Goal: Task Accomplishment & Management: Use online tool/utility

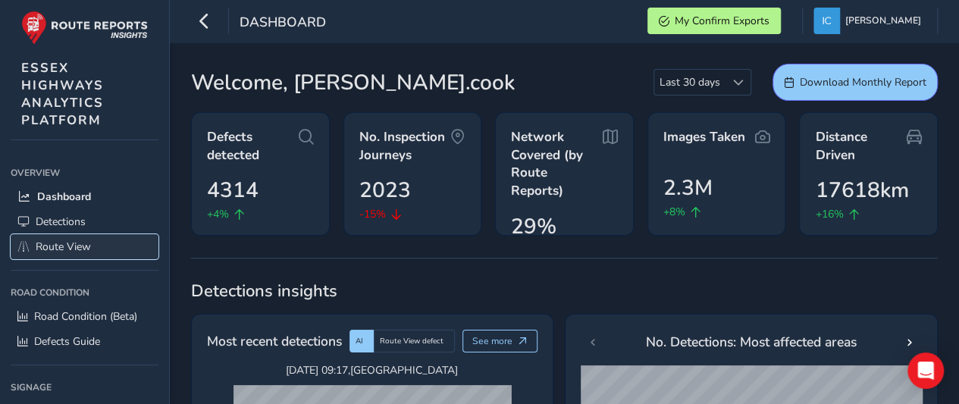
click at [56, 243] on span "Route View" at bounding box center [63, 246] width 55 height 14
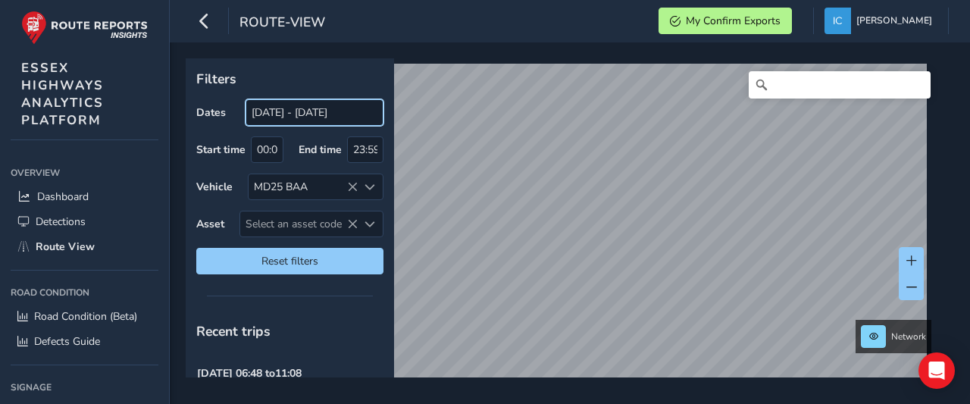
click at [294, 123] on input "[DATE] - [DATE]" at bounding box center [315, 112] width 138 height 27
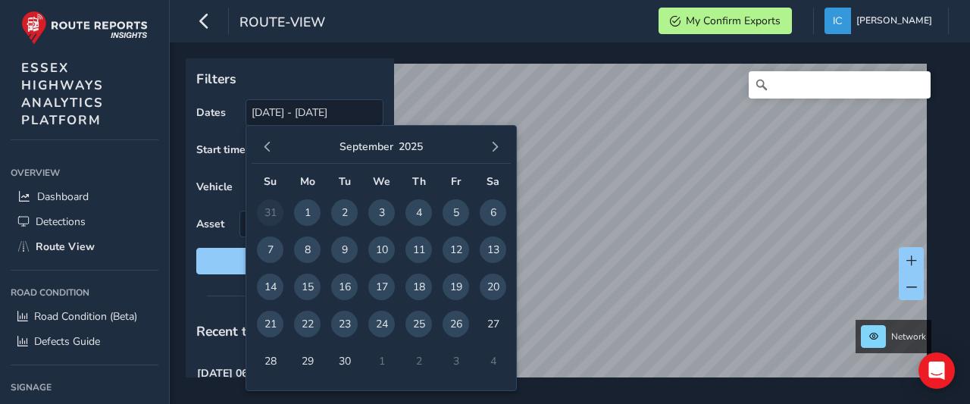
click at [454, 324] on span "26" at bounding box center [456, 324] width 27 height 27
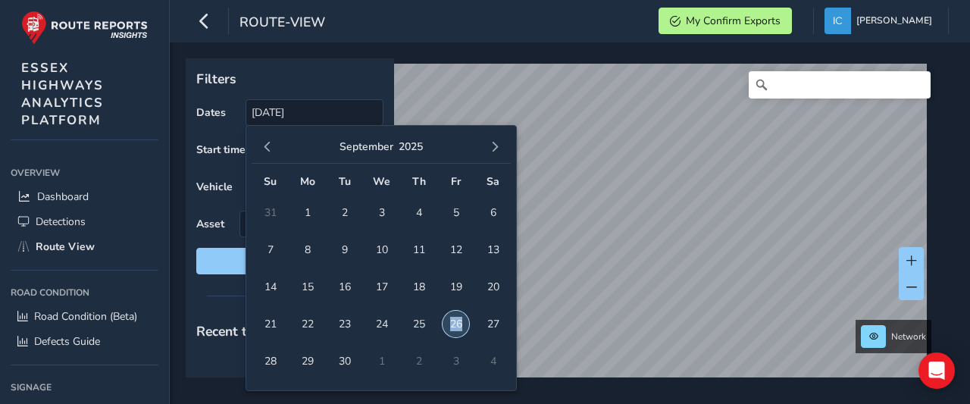
click at [454, 324] on span "26" at bounding box center [456, 324] width 27 height 27
type input "[DATE] - [DATE]"
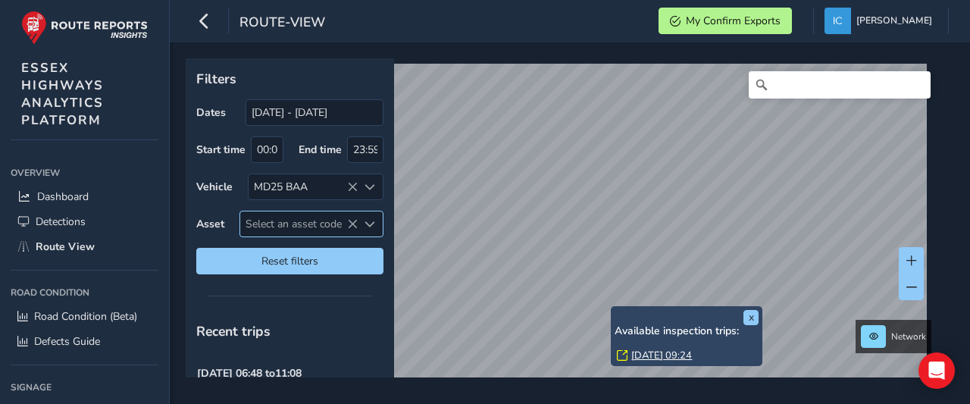
click at [267, 226] on span "Select an asset code" at bounding box center [298, 223] width 117 height 25
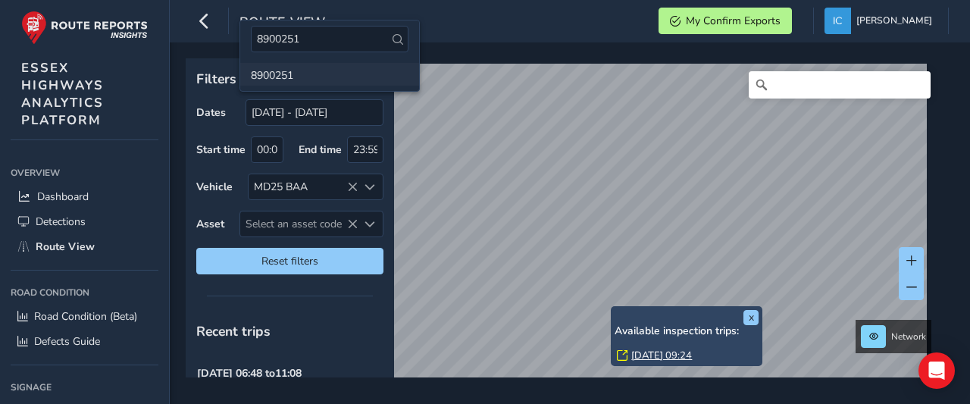
type input "8900251"
click at [271, 74] on li "8900251" at bounding box center [329, 74] width 179 height 23
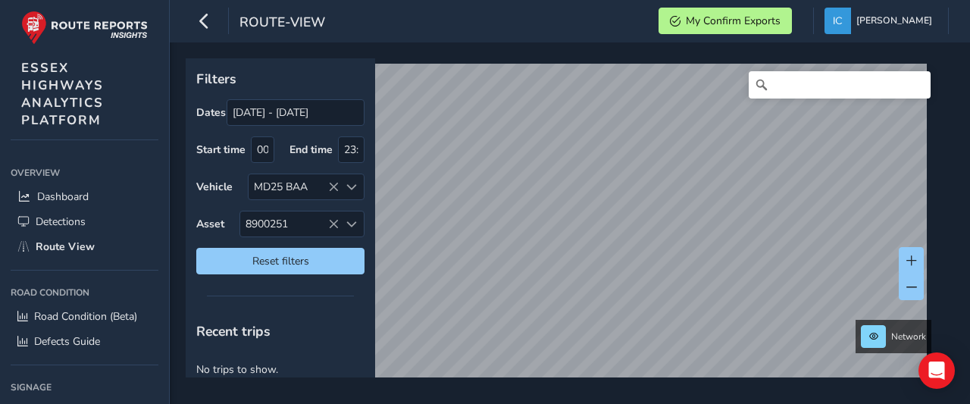
click at [763, 380] on div "Filters Dates [DATE] - [DATE] Start time 00:00 End time 23:59 Vehicle MD25 BAA …" at bounding box center [570, 222] width 800 height 361
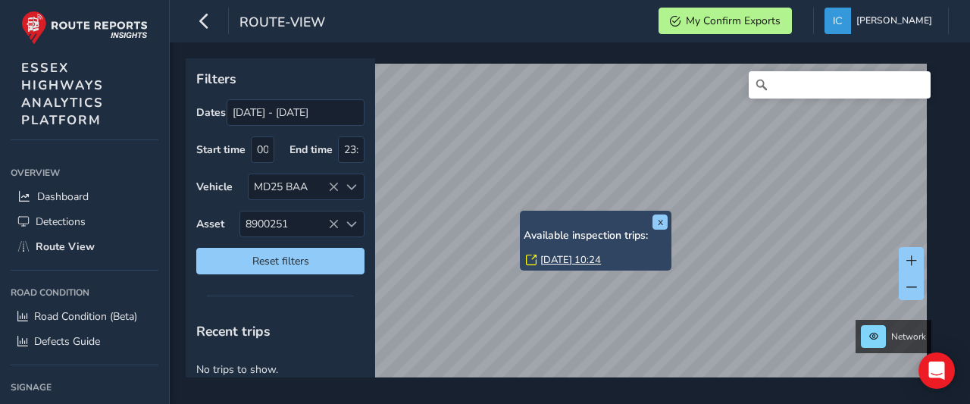
click at [574, 261] on link "[DATE] 10:24" at bounding box center [570, 260] width 61 height 14
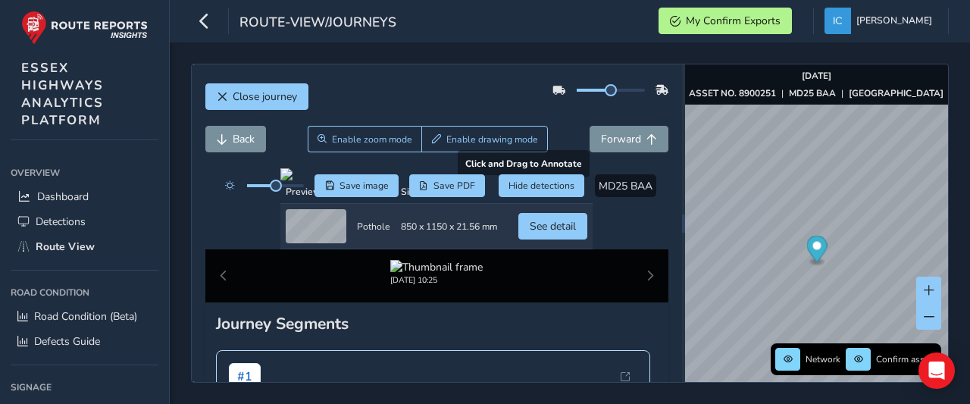
click at [427, 180] on div at bounding box center [436, 174] width 312 height 12
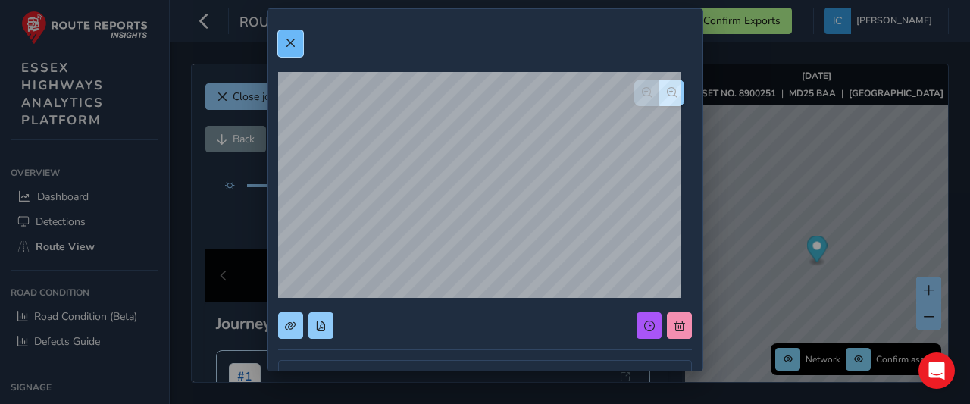
click at [292, 47] on span at bounding box center [290, 43] width 11 height 11
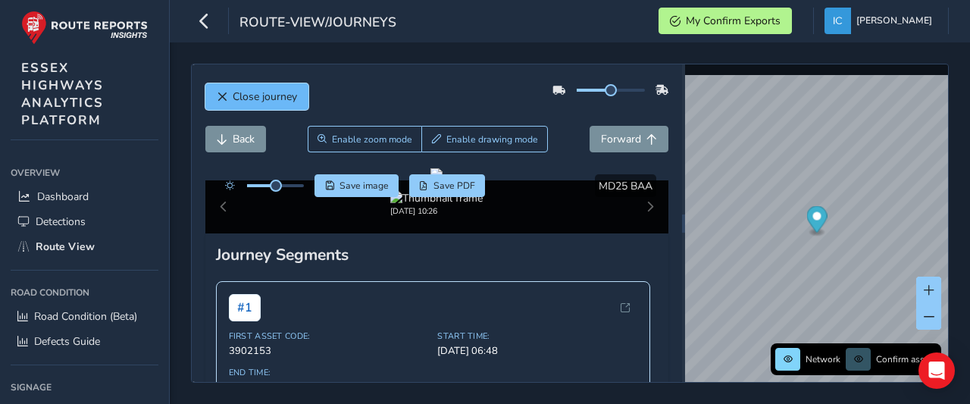
click at [246, 90] on span "Close journey" at bounding box center [265, 96] width 64 height 14
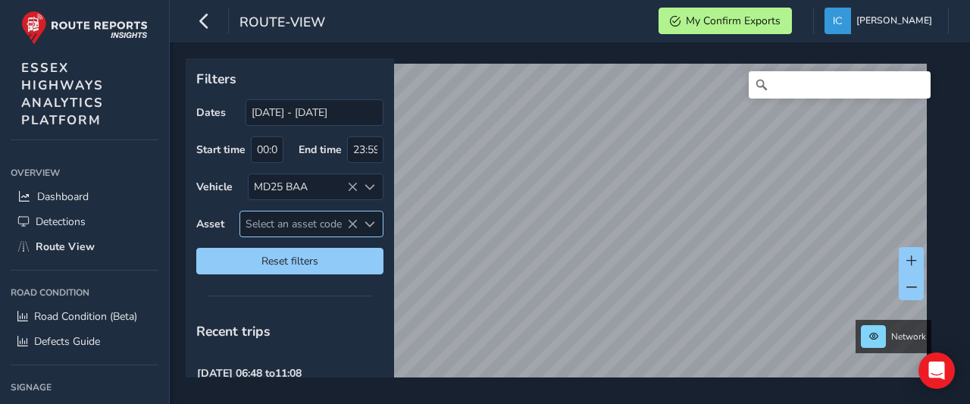
click at [256, 233] on span "Select an asset code" at bounding box center [298, 223] width 117 height 25
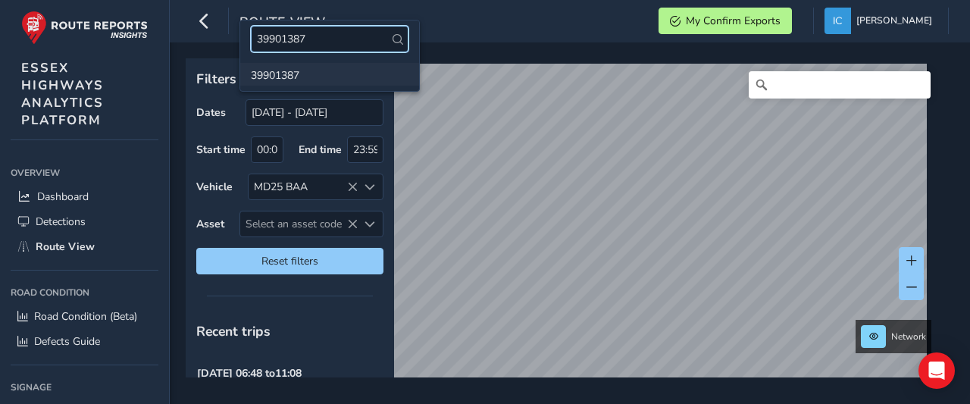
type input "39901387"
click at [268, 80] on li "39901387" at bounding box center [329, 74] width 179 height 23
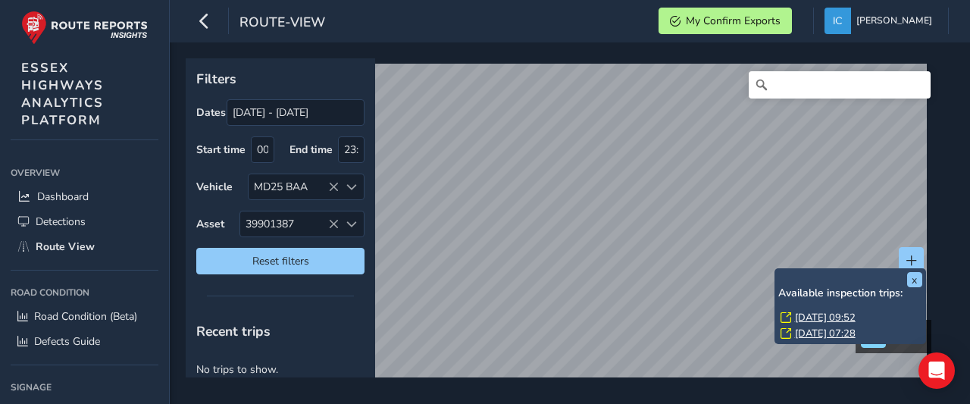
click at [817, 335] on link "[DATE] 07:28" at bounding box center [825, 334] width 61 height 14
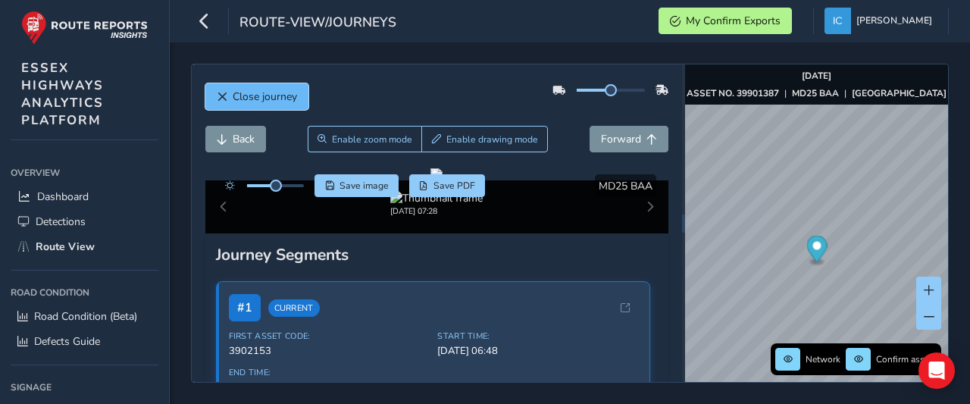
click at [275, 101] on span "Close journey" at bounding box center [265, 96] width 64 height 14
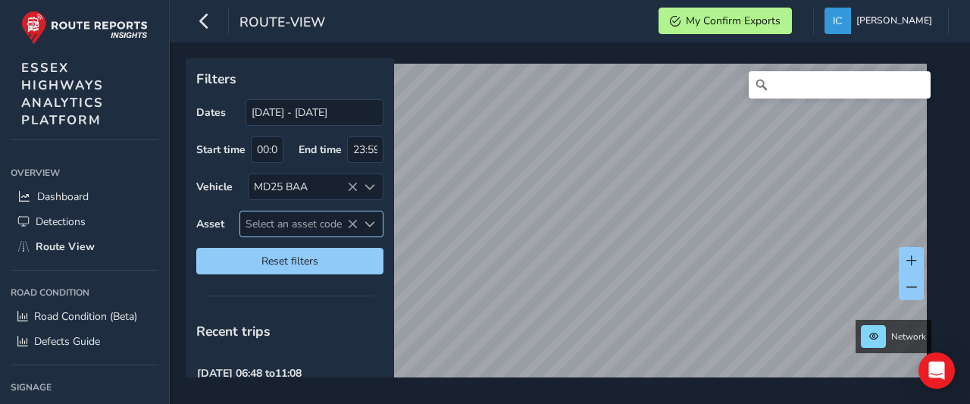
click at [275, 222] on span "Select an asset code" at bounding box center [298, 223] width 117 height 25
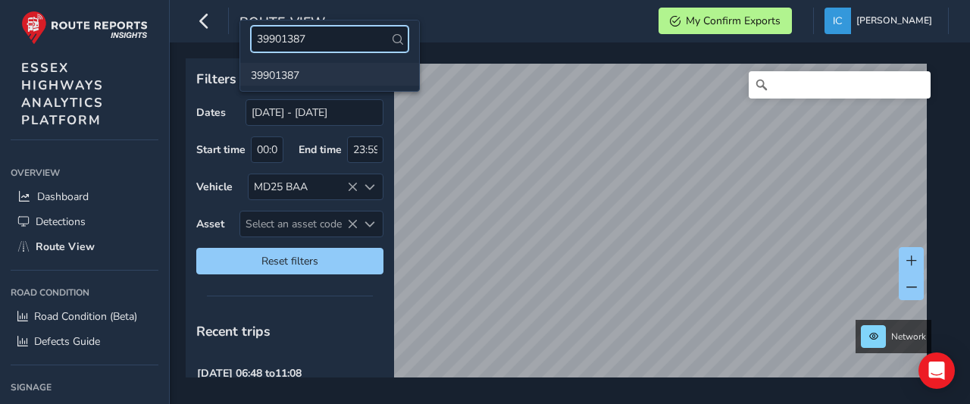
type input "39901387"
click at [263, 77] on li "39901387" at bounding box center [329, 74] width 179 height 23
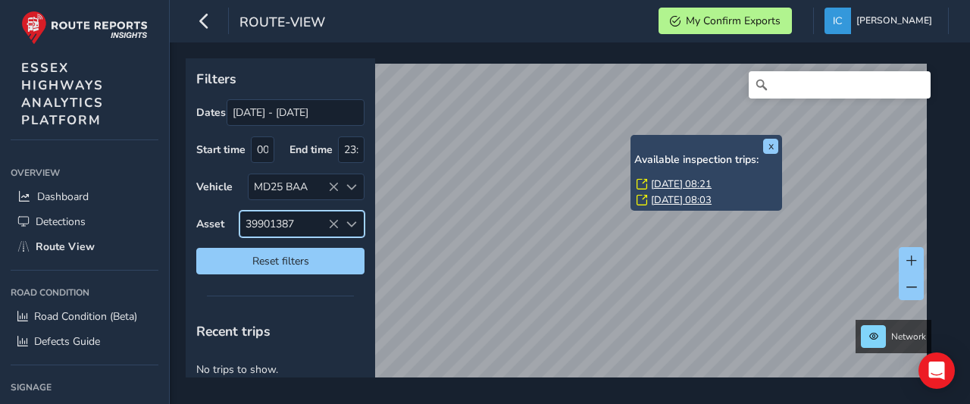
click at [667, 201] on link "[DATE] 08:03" at bounding box center [681, 200] width 61 height 14
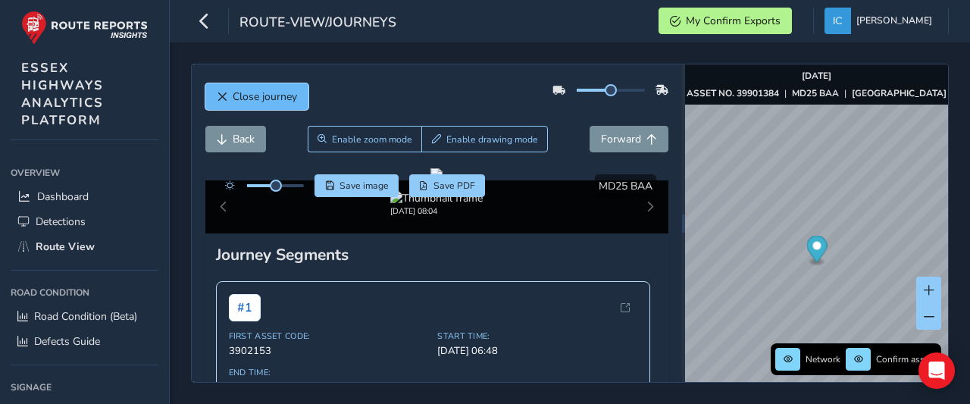
click at [264, 100] on span "Close journey" at bounding box center [265, 96] width 64 height 14
